Goal: Use online tool/utility: Utilize a website feature to perform a specific function

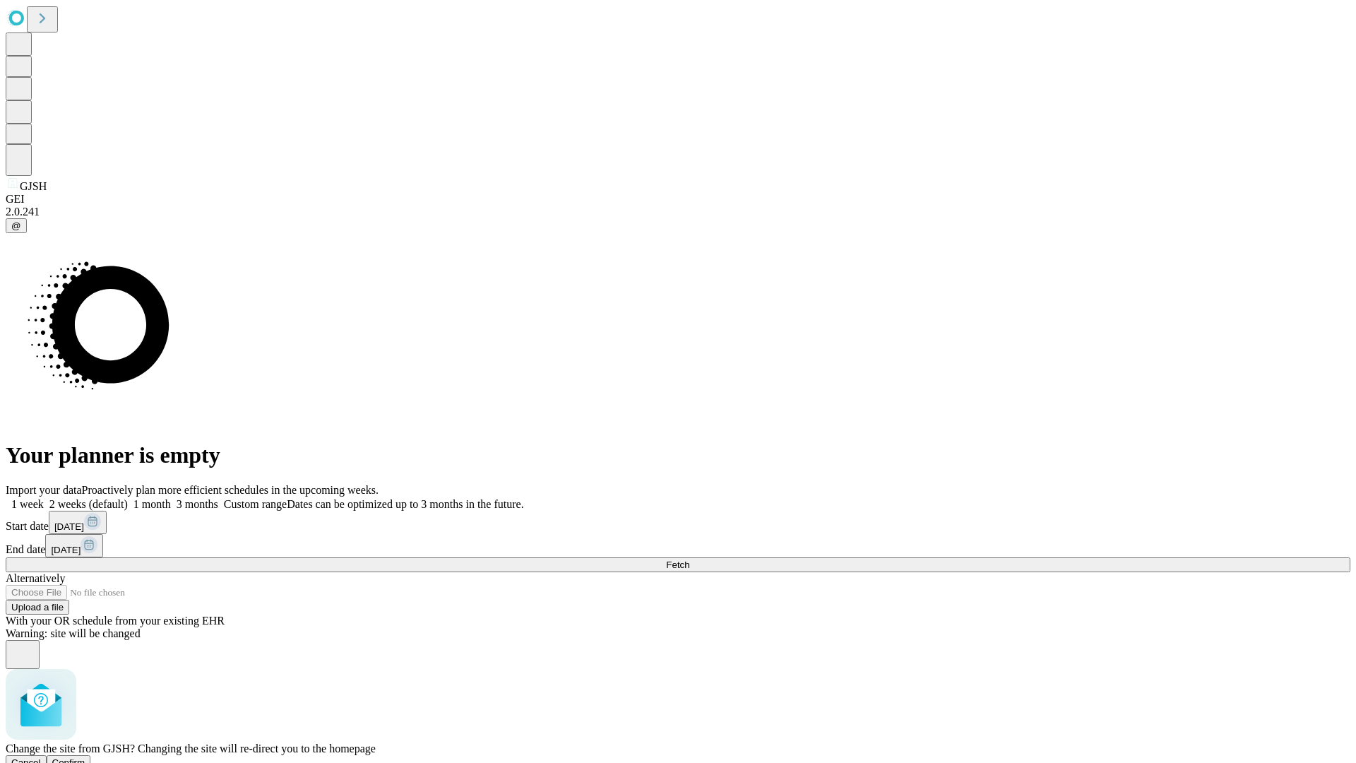
click at [85, 757] on span "Confirm" at bounding box center [68, 762] width 33 height 11
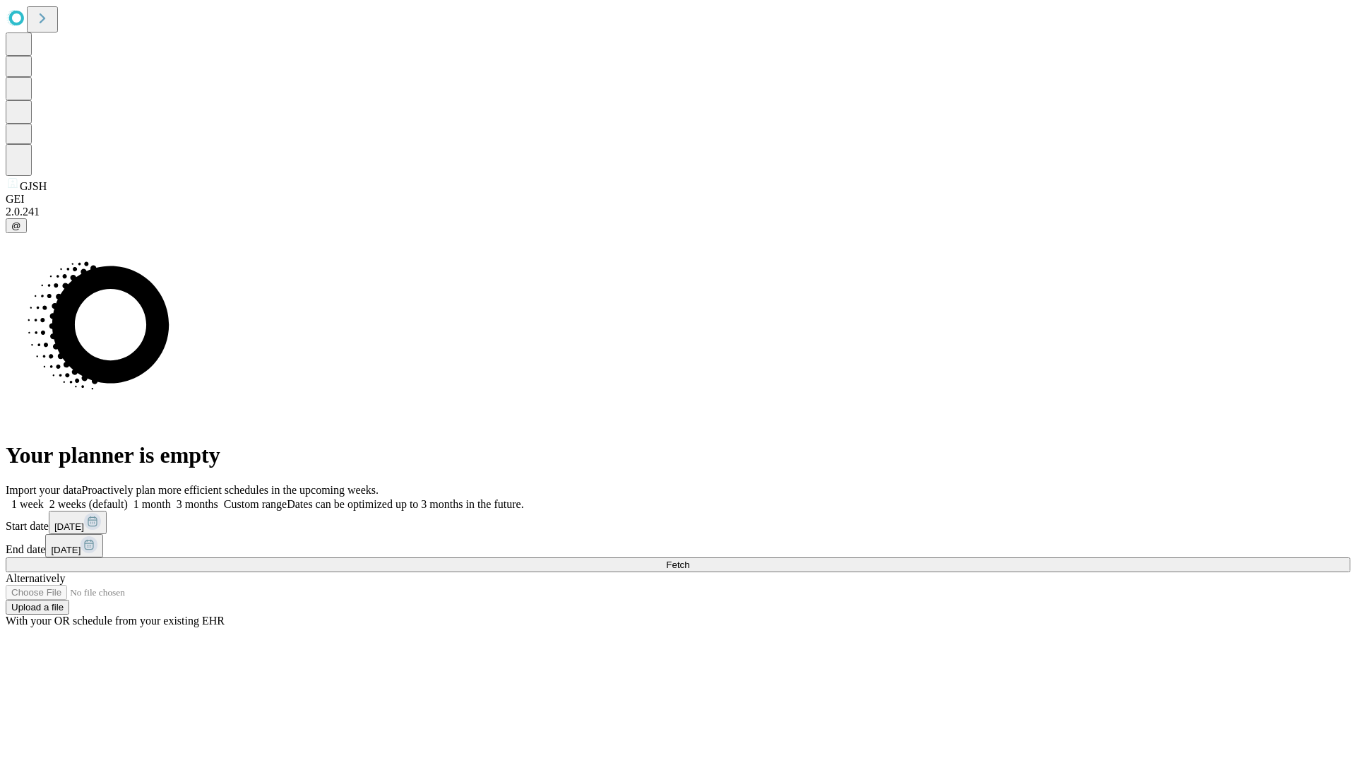
click at [44, 498] on label "1 week" at bounding box center [25, 504] width 38 height 12
click at [690, 560] on span "Fetch" at bounding box center [677, 565] width 23 height 11
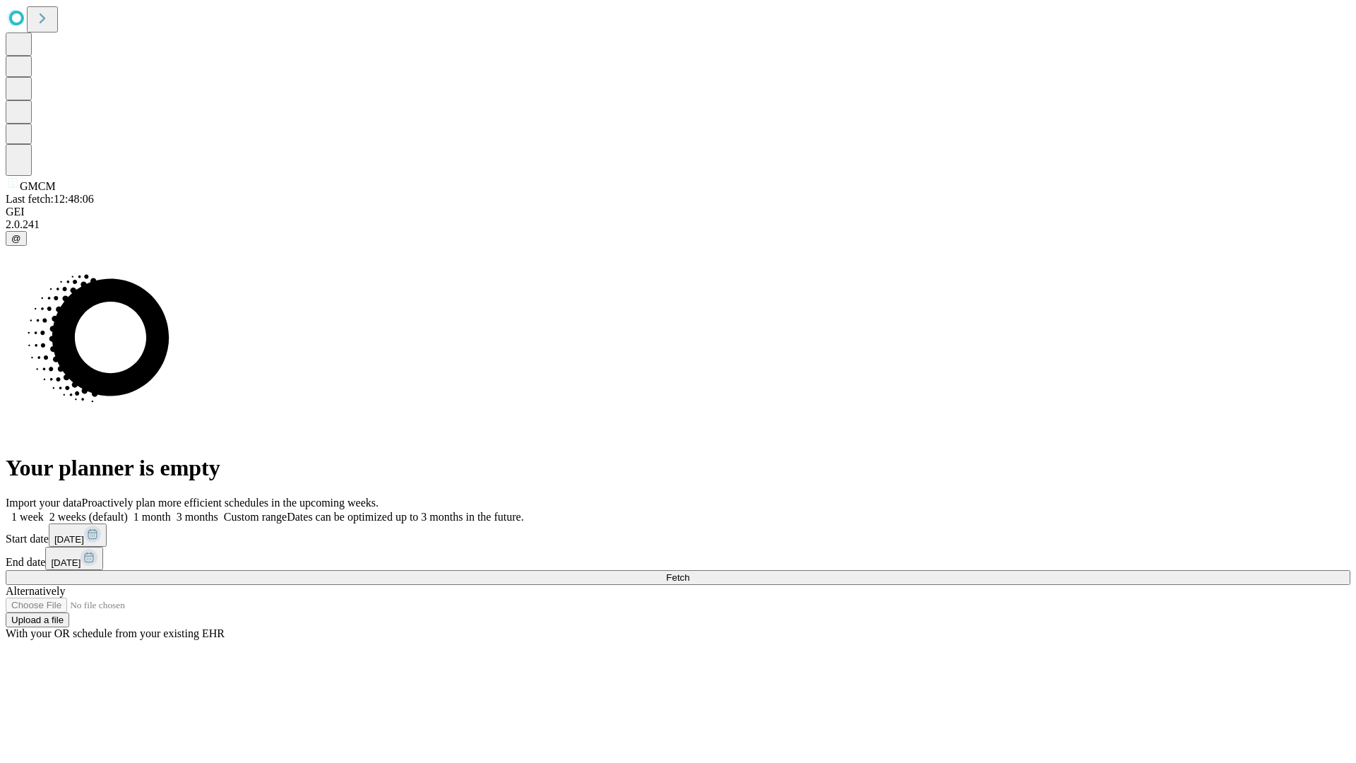
click at [690, 572] on span "Fetch" at bounding box center [677, 577] width 23 height 11
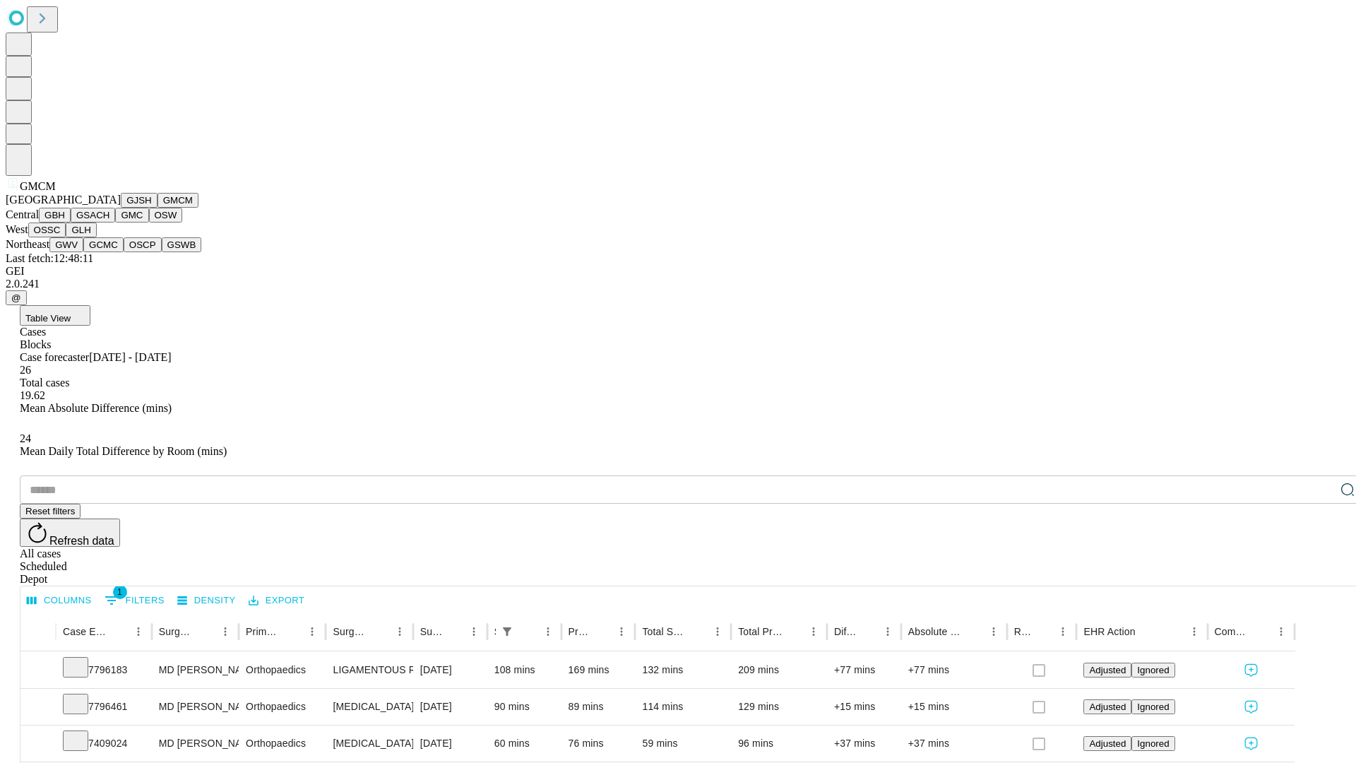
click at [71, 223] on button "GBH" at bounding box center [55, 215] width 32 height 15
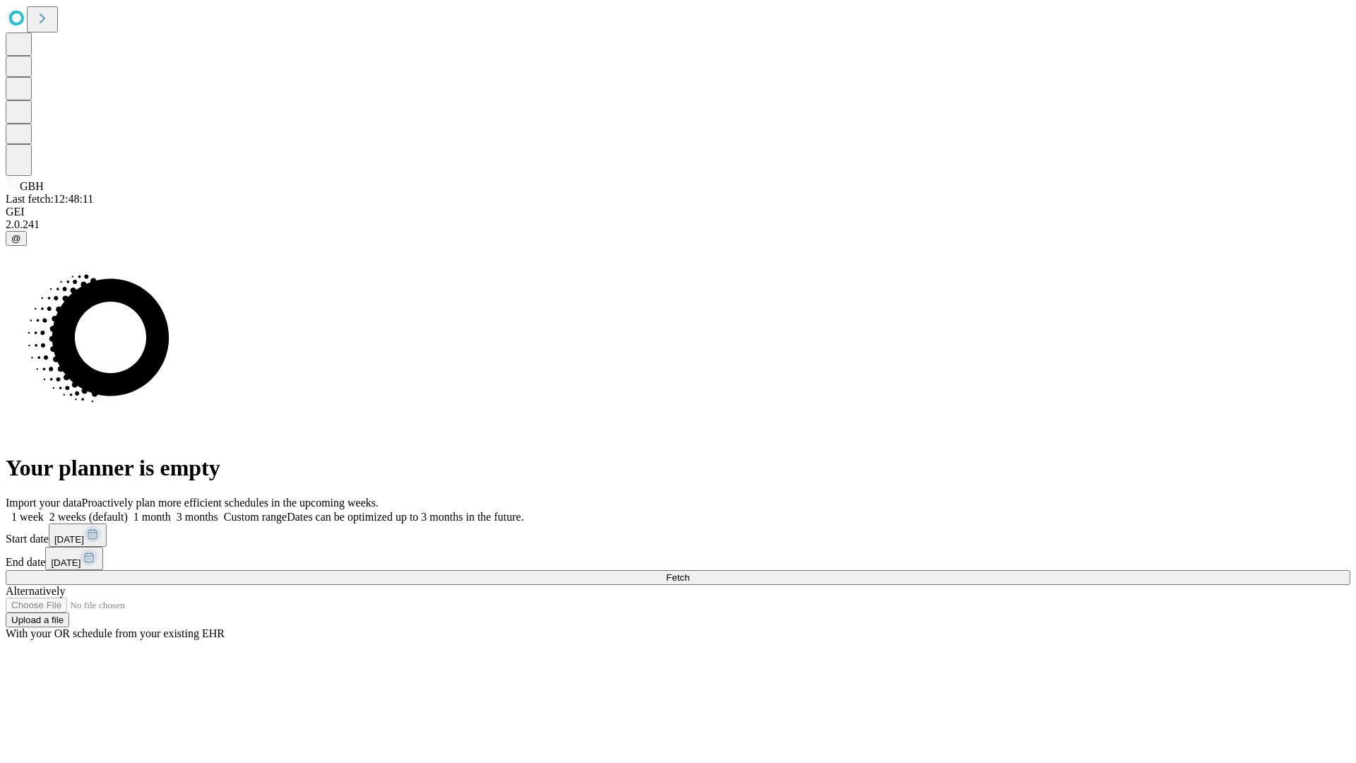
click at [44, 511] on label "1 week" at bounding box center [25, 517] width 38 height 12
click at [690, 572] on span "Fetch" at bounding box center [677, 577] width 23 height 11
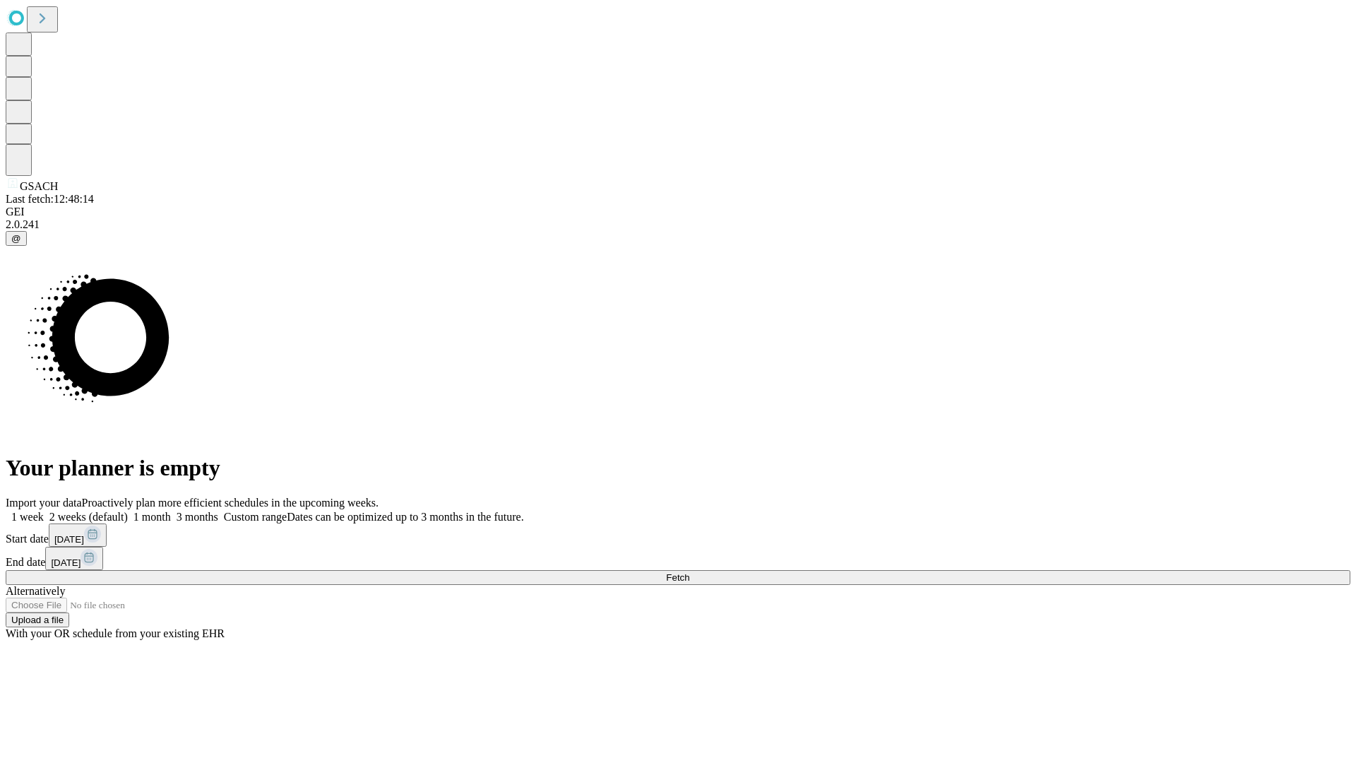
click at [44, 511] on label "1 week" at bounding box center [25, 517] width 38 height 12
click at [690, 572] on span "Fetch" at bounding box center [677, 577] width 23 height 11
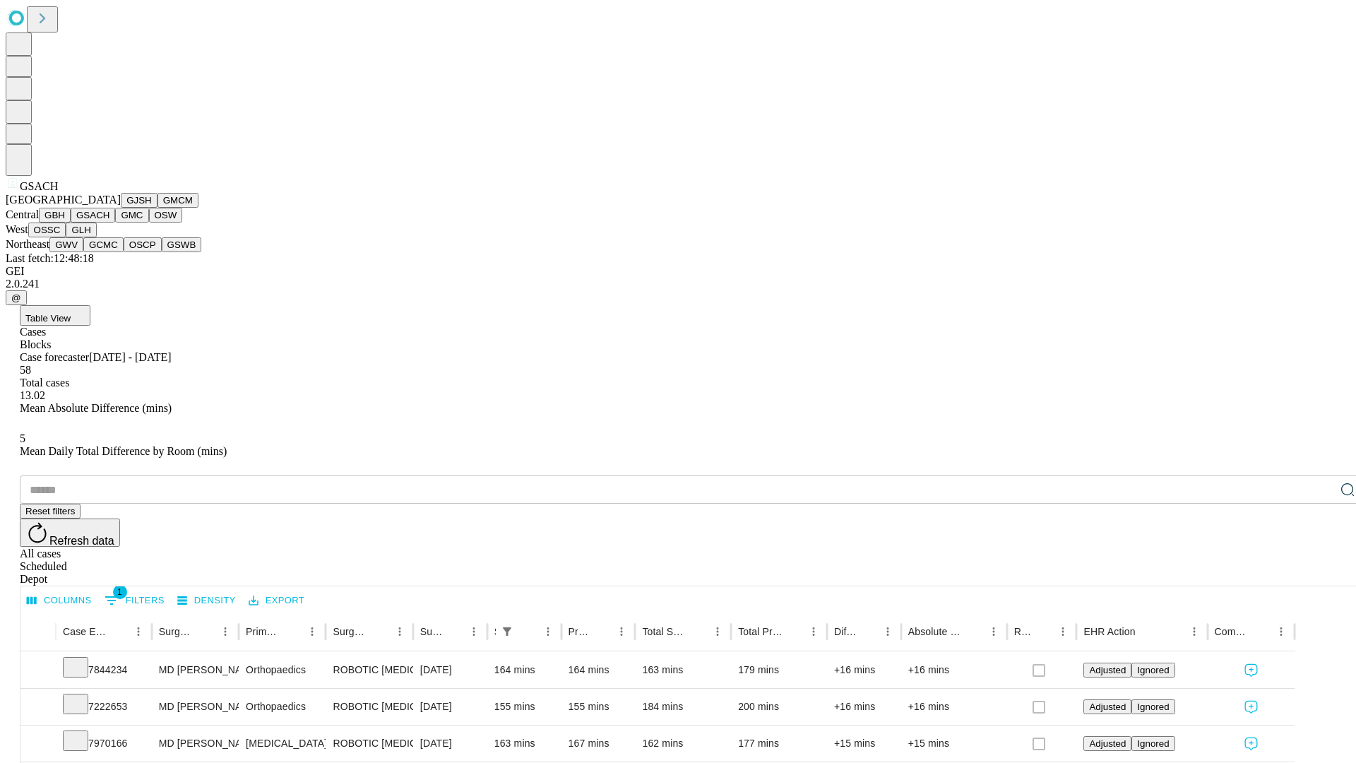
click at [115, 223] on button "GMC" at bounding box center [131, 215] width 33 height 15
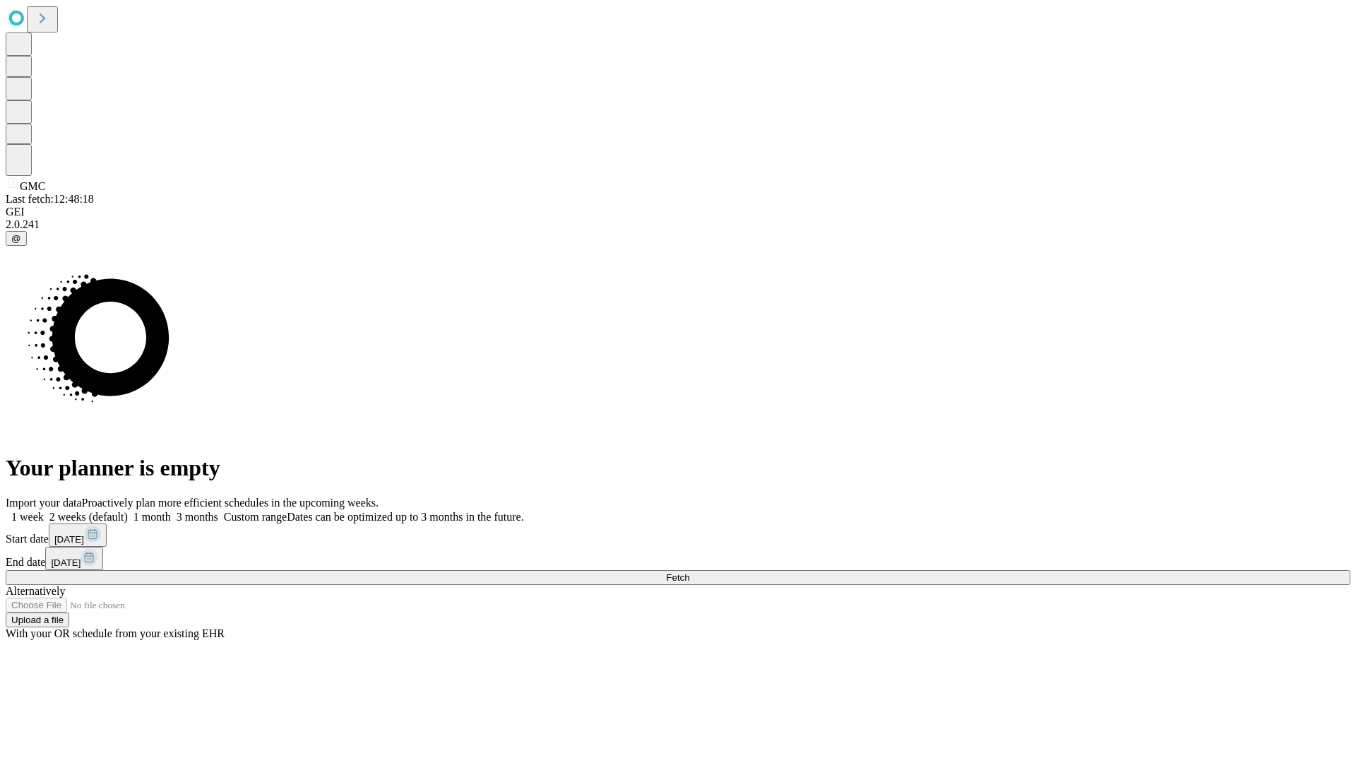
click at [690, 572] on span "Fetch" at bounding box center [677, 577] width 23 height 11
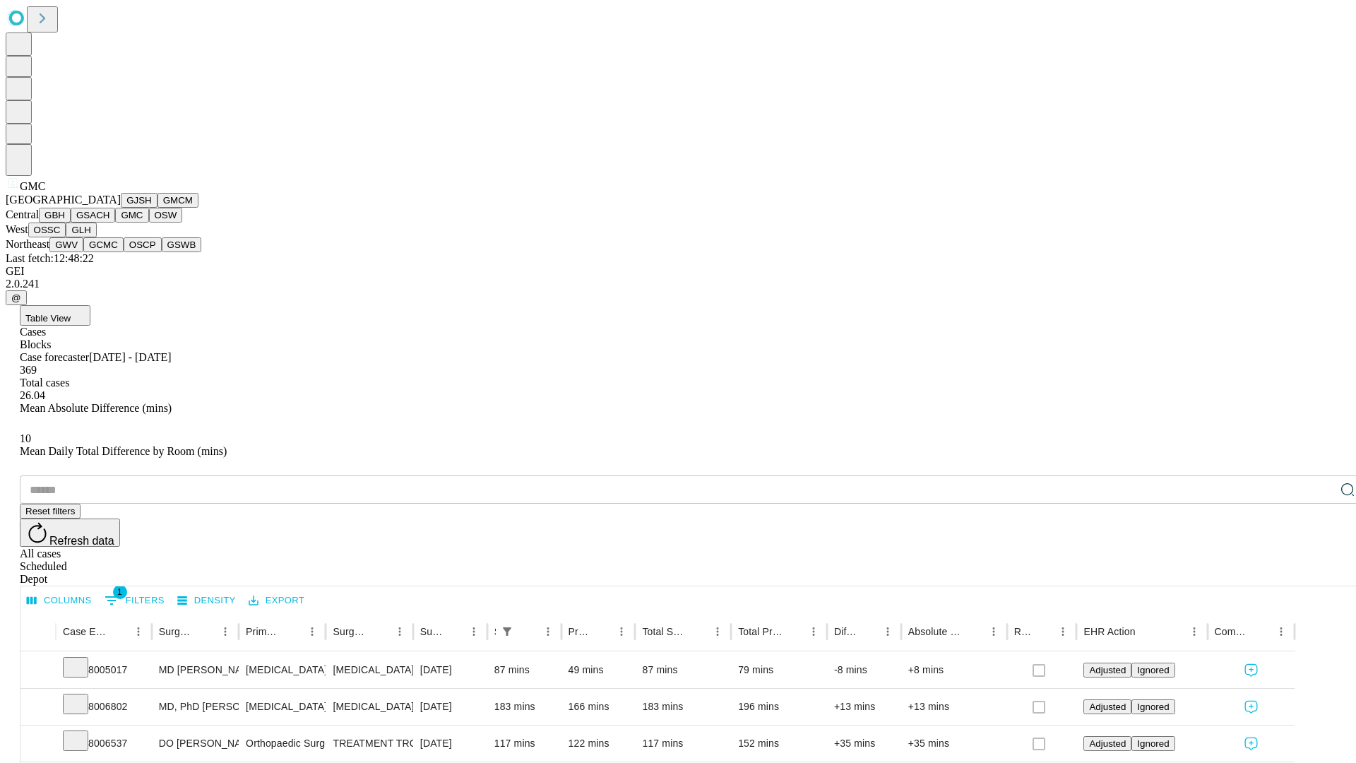
click at [149, 223] on button "OSW" at bounding box center [166, 215] width 34 height 15
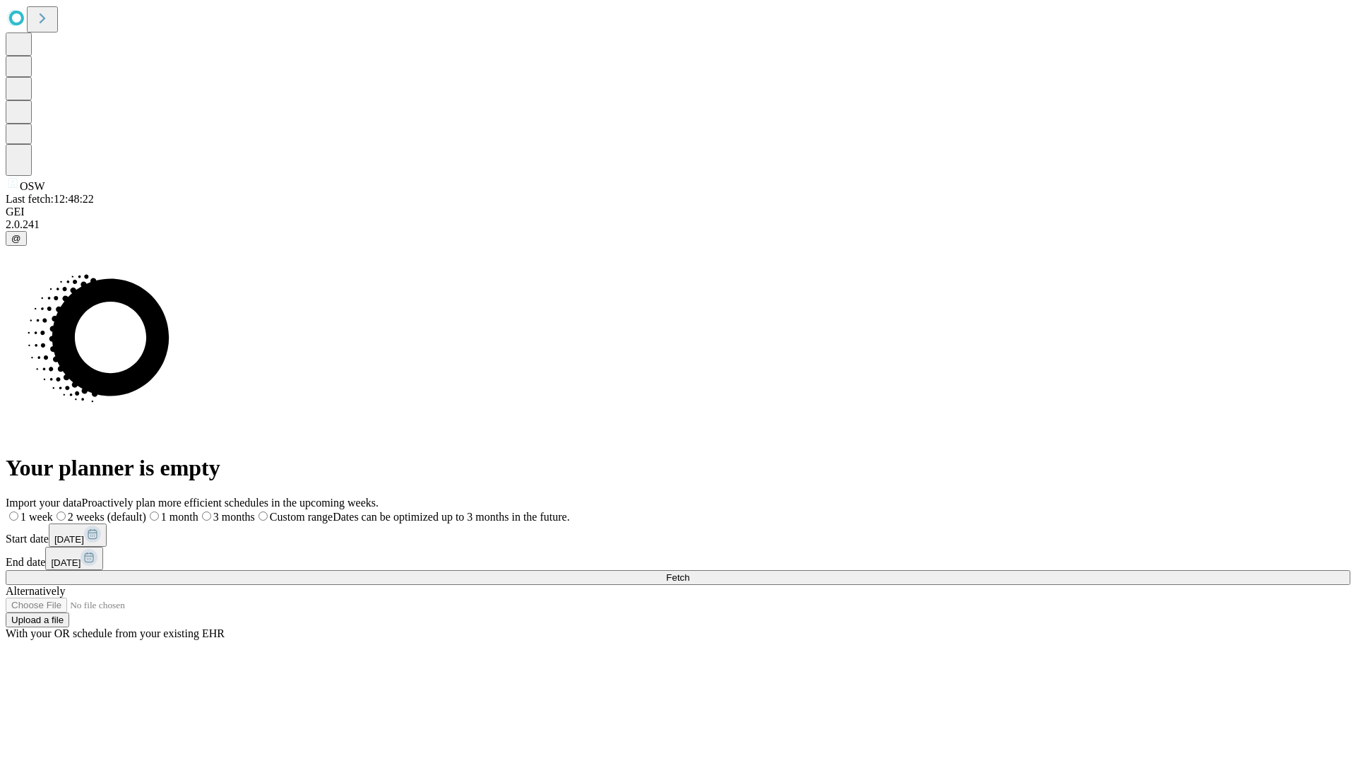
click at [53, 511] on label "1 week" at bounding box center [29, 517] width 47 height 12
click at [690, 572] on span "Fetch" at bounding box center [677, 577] width 23 height 11
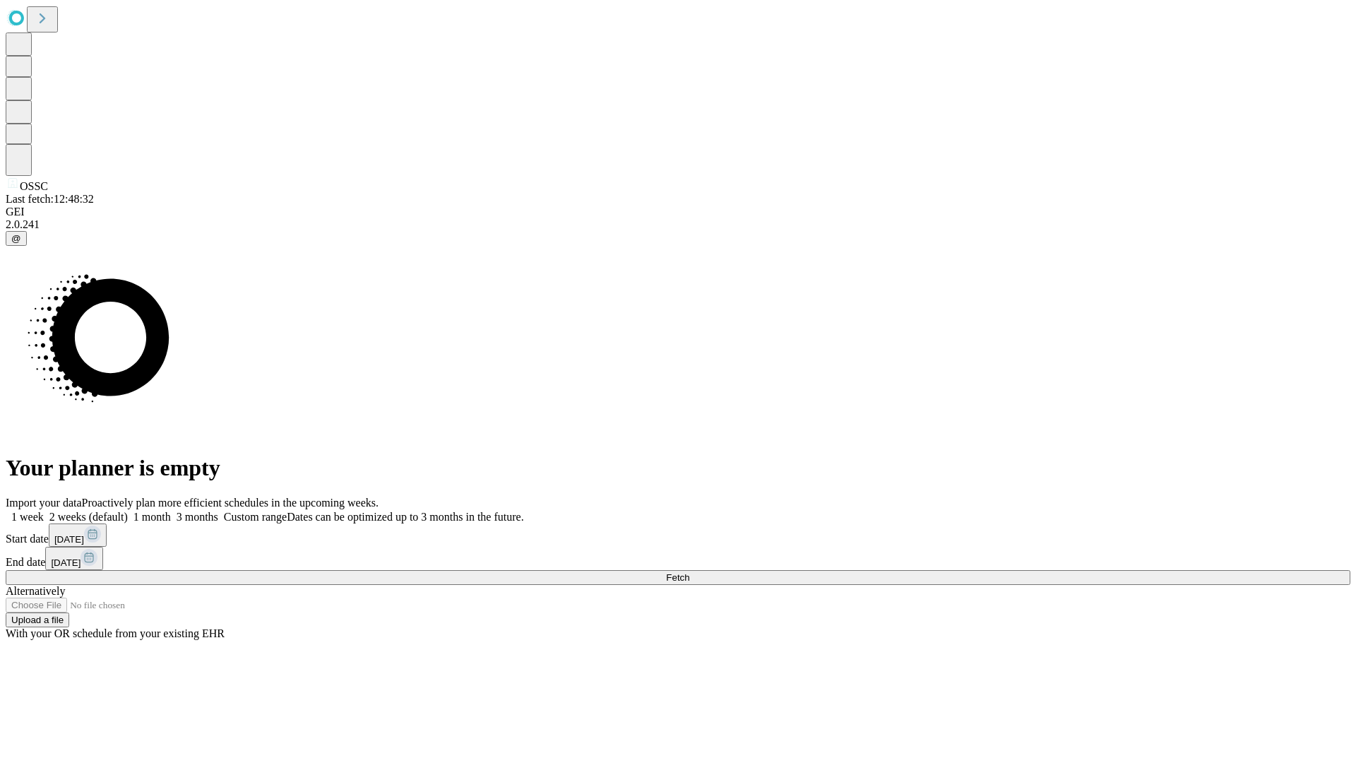
click at [44, 511] on label "1 week" at bounding box center [25, 517] width 38 height 12
click at [690, 572] on span "Fetch" at bounding box center [677, 577] width 23 height 11
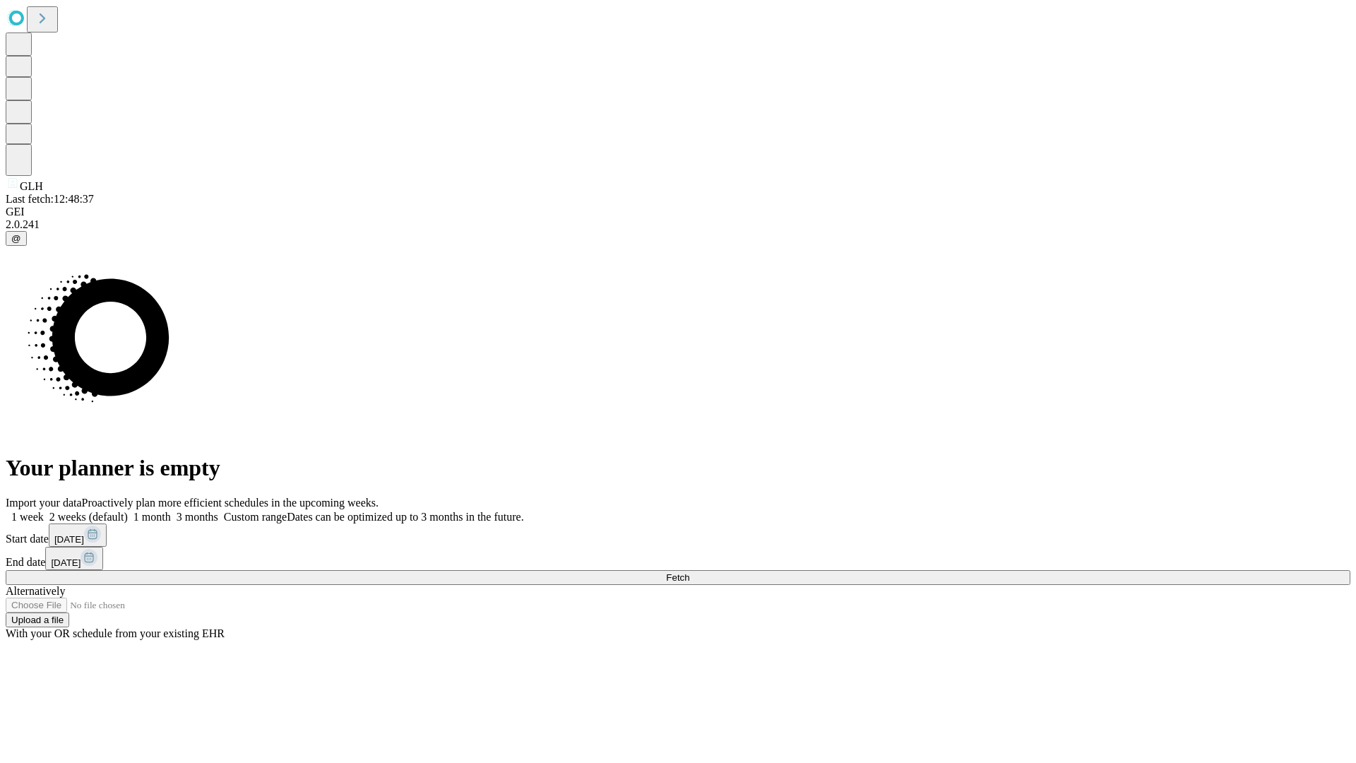
click at [44, 511] on label "1 week" at bounding box center [25, 517] width 38 height 12
click at [690, 572] on span "Fetch" at bounding box center [677, 577] width 23 height 11
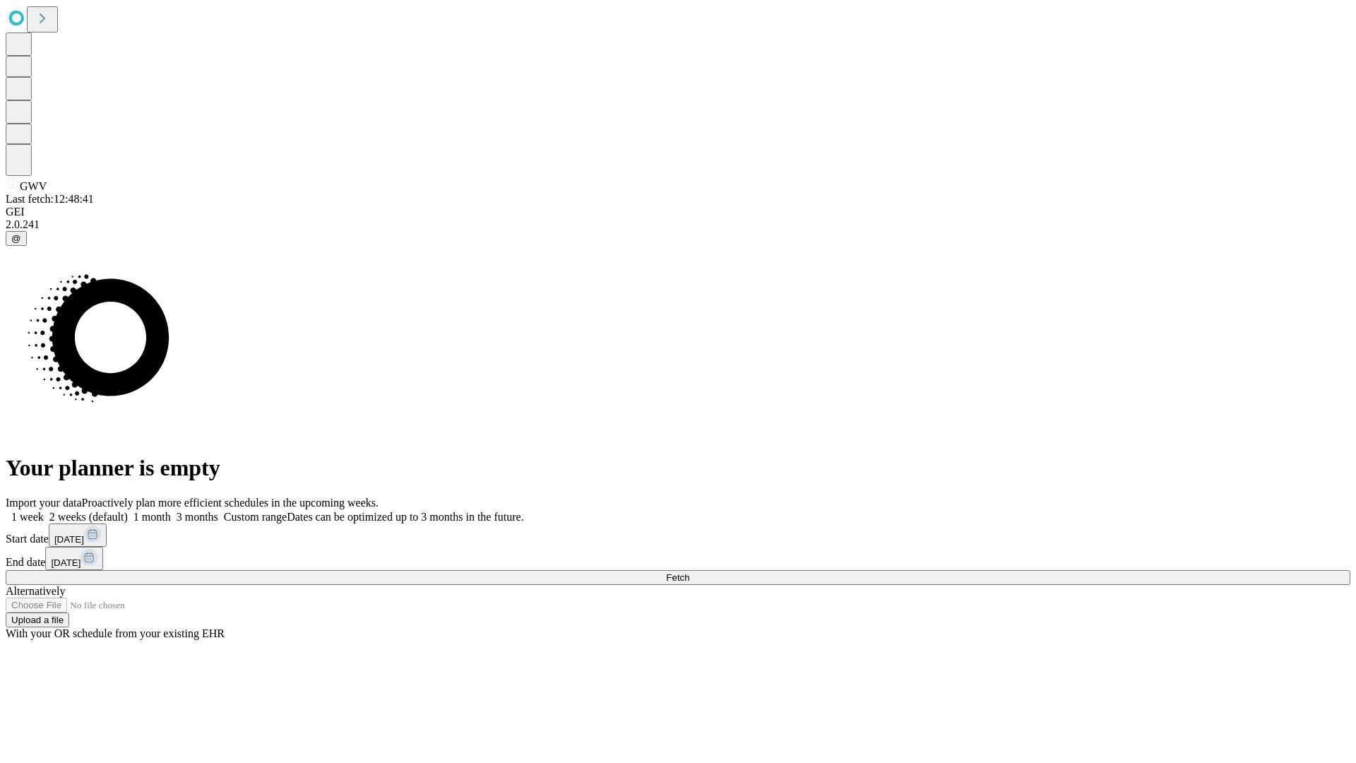
click at [44, 511] on label "1 week" at bounding box center [25, 517] width 38 height 12
click at [690, 572] on span "Fetch" at bounding box center [677, 577] width 23 height 11
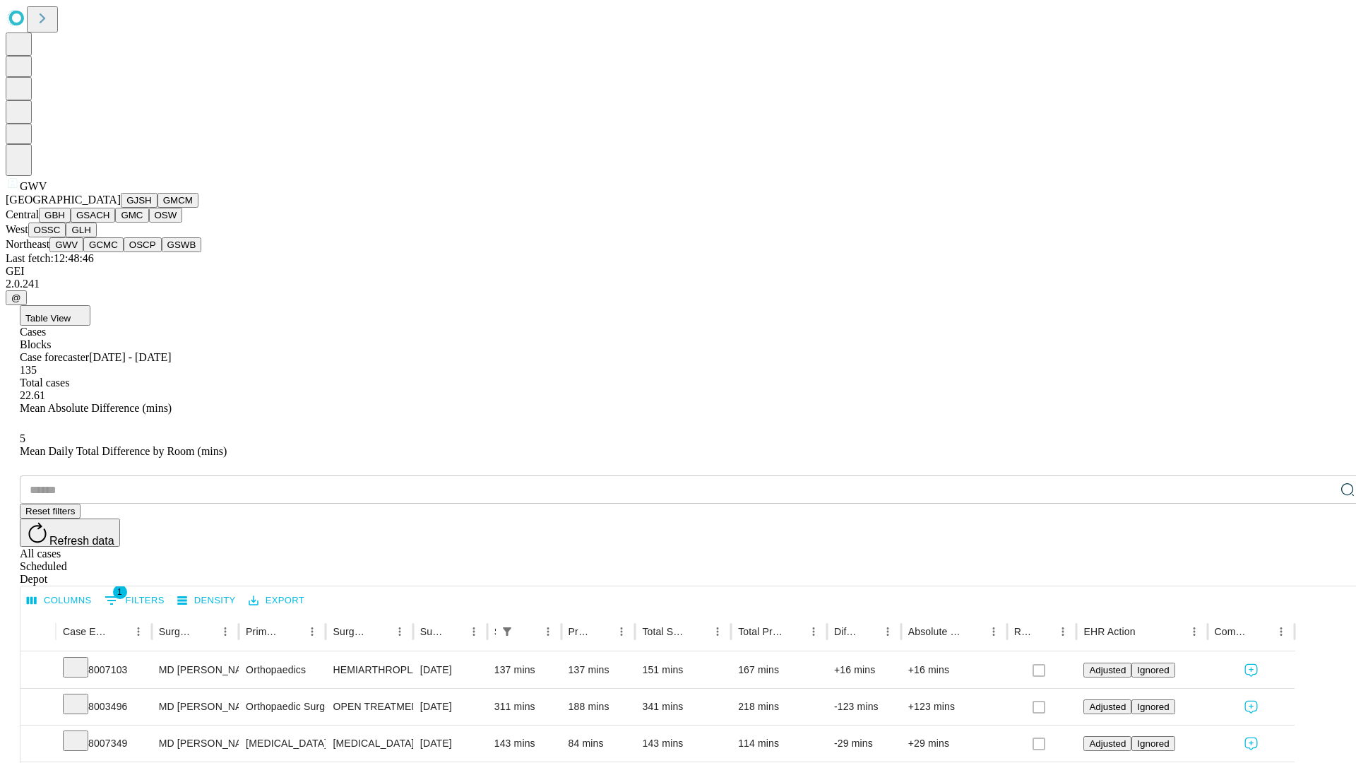
click at [110, 252] on button "GCMC" at bounding box center [103, 244] width 40 height 15
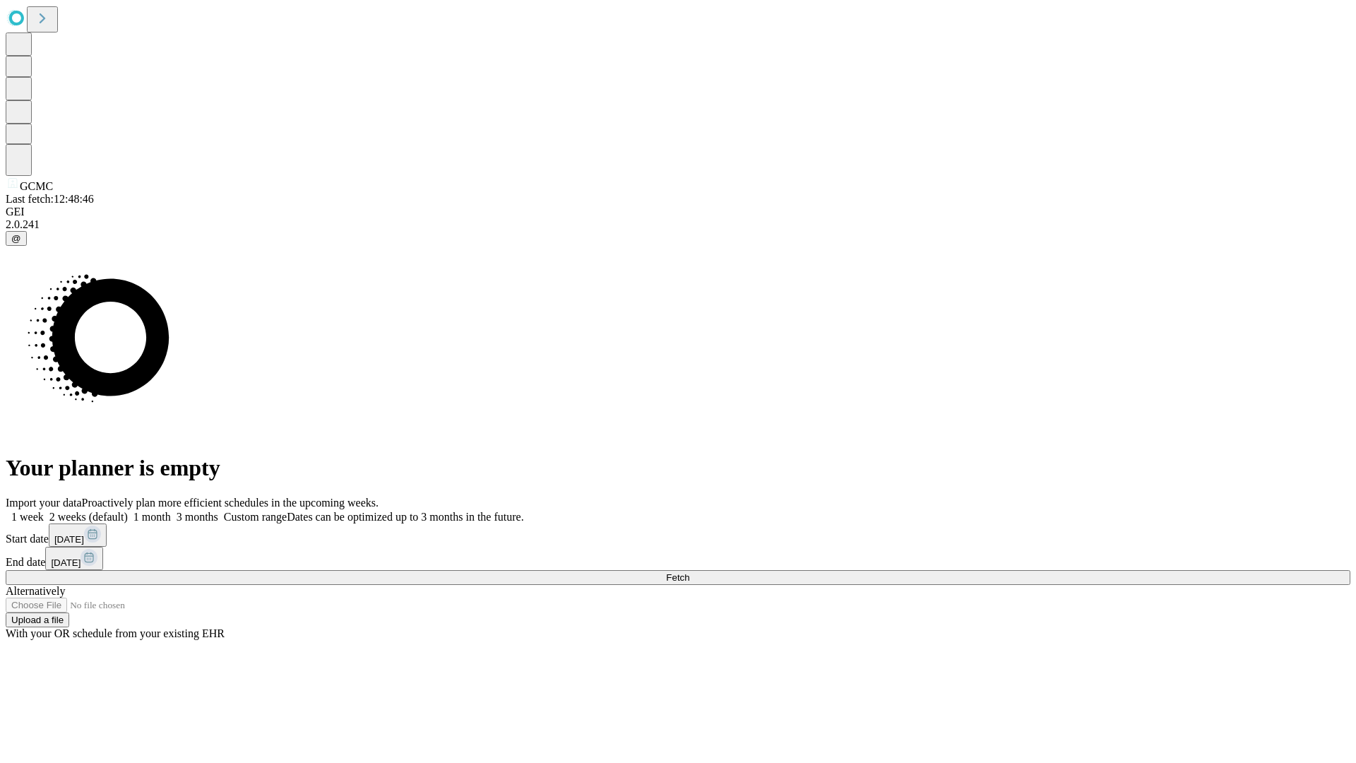
click at [690, 572] on span "Fetch" at bounding box center [677, 577] width 23 height 11
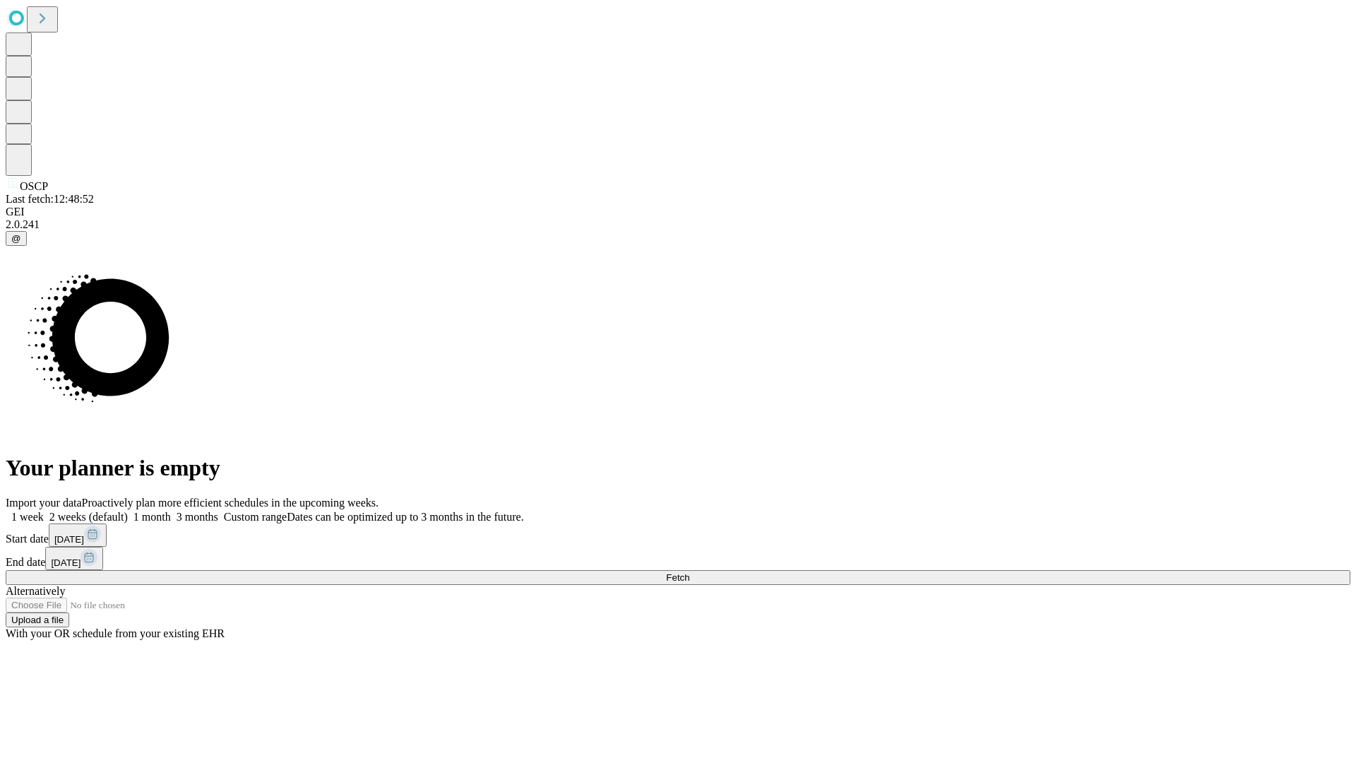
click at [44, 511] on label "1 week" at bounding box center [25, 517] width 38 height 12
click at [690, 572] on span "Fetch" at bounding box center [677, 577] width 23 height 11
